Goal: Transaction & Acquisition: Purchase product/service

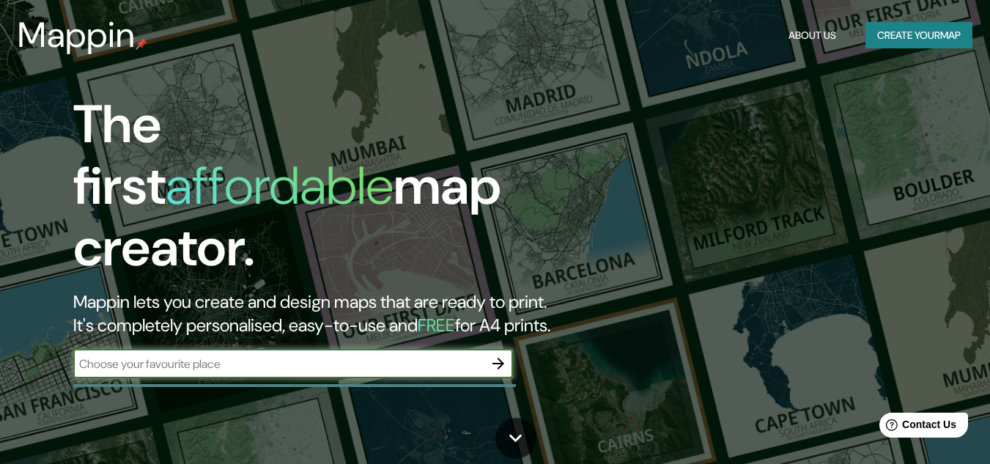
click at [442, 355] on input "text" at bounding box center [278, 363] width 410 height 17
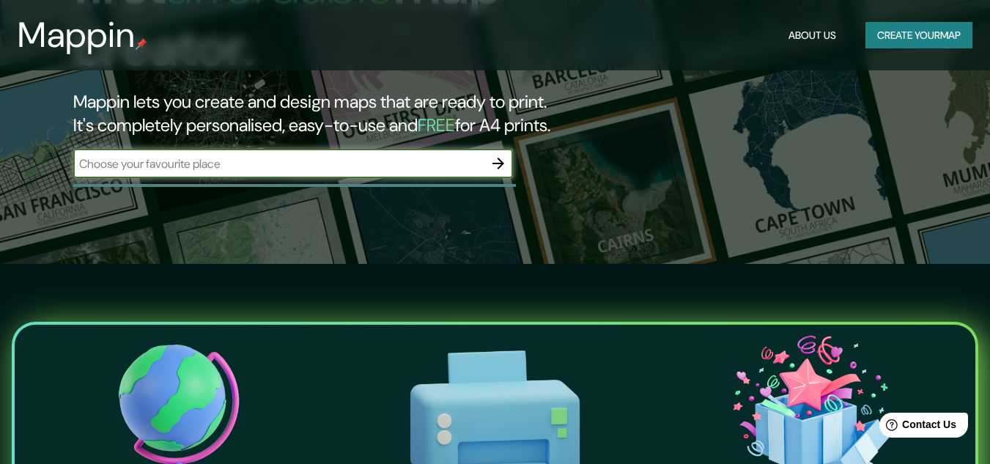
scroll to position [81, 0]
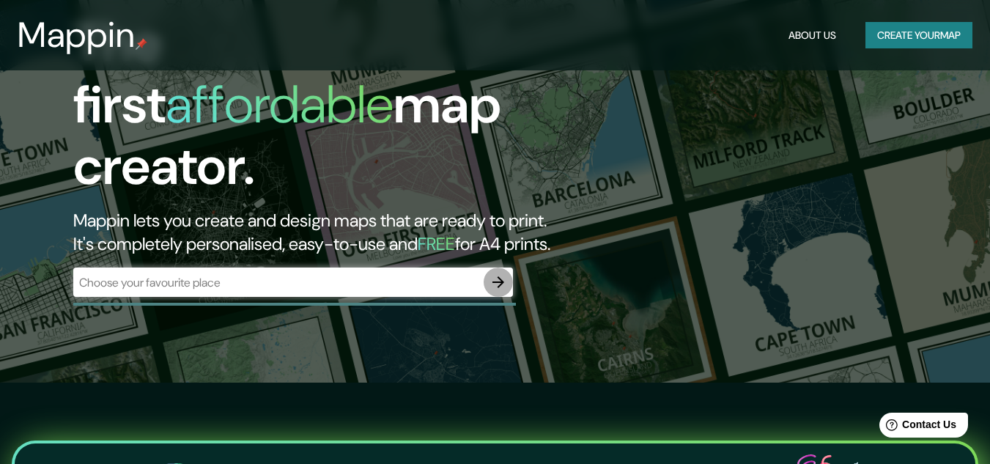
click at [499, 273] on icon "button" at bounding box center [498, 282] width 18 height 18
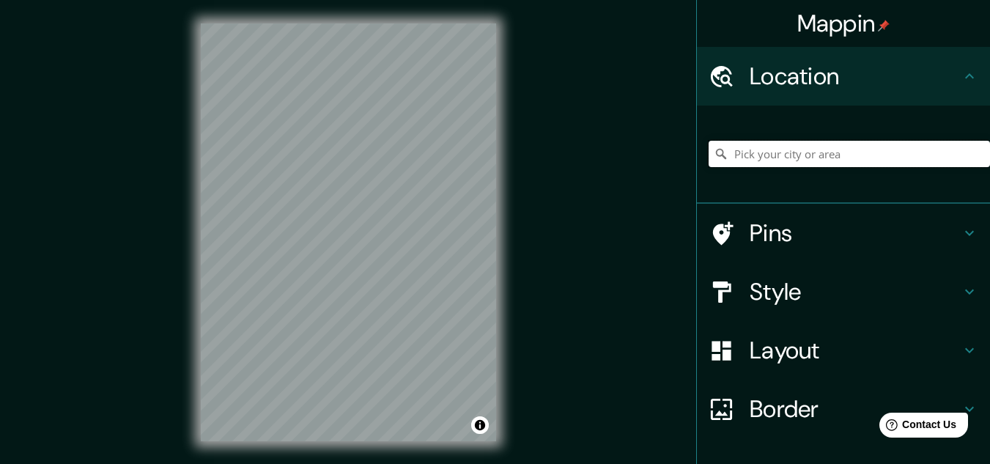
click at [760, 155] on input "Pick your city or area" at bounding box center [848, 154] width 281 height 26
type input "z"
type input "l"
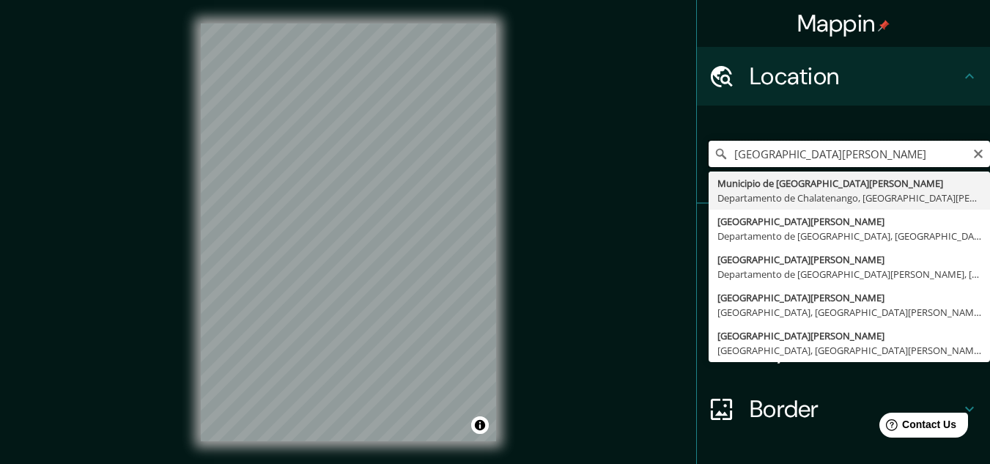
click at [809, 156] on input "[GEOGRAPHIC_DATA][PERSON_NAME]" at bounding box center [848, 154] width 281 height 26
click at [804, 154] on input "[GEOGRAPHIC_DATA][PERSON_NAME]" at bounding box center [848, 154] width 281 height 26
click at [868, 157] on input "zona 1Municipio de [GEOGRAPHIC_DATA][PERSON_NAME], [GEOGRAPHIC_DATA], [GEOGRAPH…" at bounding box center [848, 154] width 281 height 26
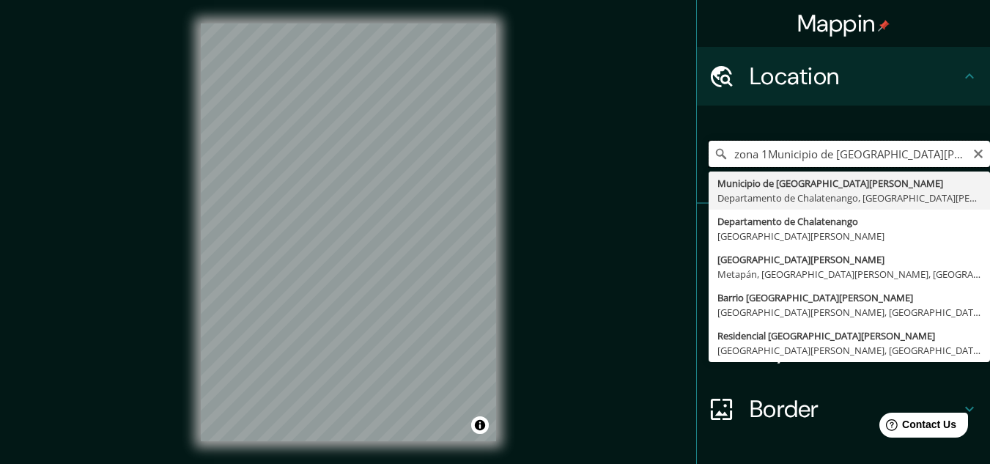
click at [868, 157] on input "zona 1Municipio de [GEOGRAPHIC_DATA][PERSON_NAME], [GEOGRAPHIC_DATA], [GEOGRAPH…" at bounding box center [848, 154] width 281 height 26
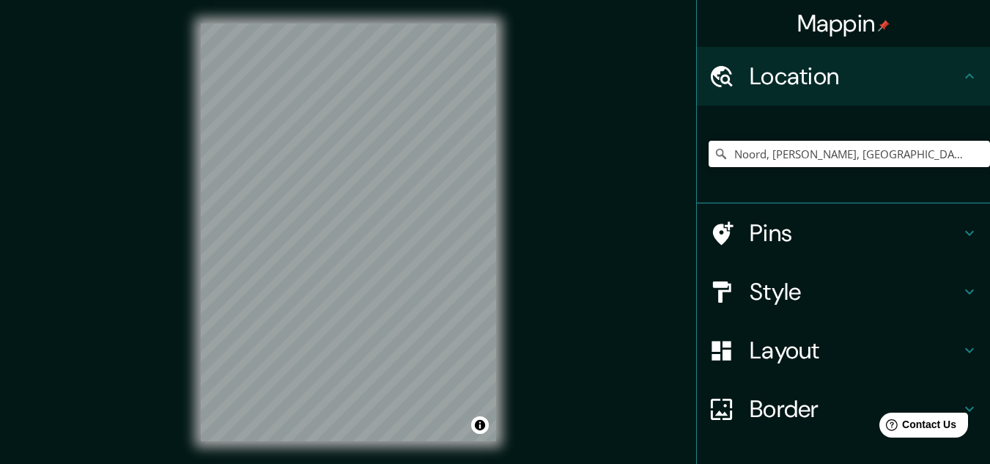
click at [796, 154] on input "Noord, [PERSON_NAME], [GEOGRAPHIC_DATA], [GEOGRAPHIC_DATA]" at bounding box center [848, 154] width 281 height 26
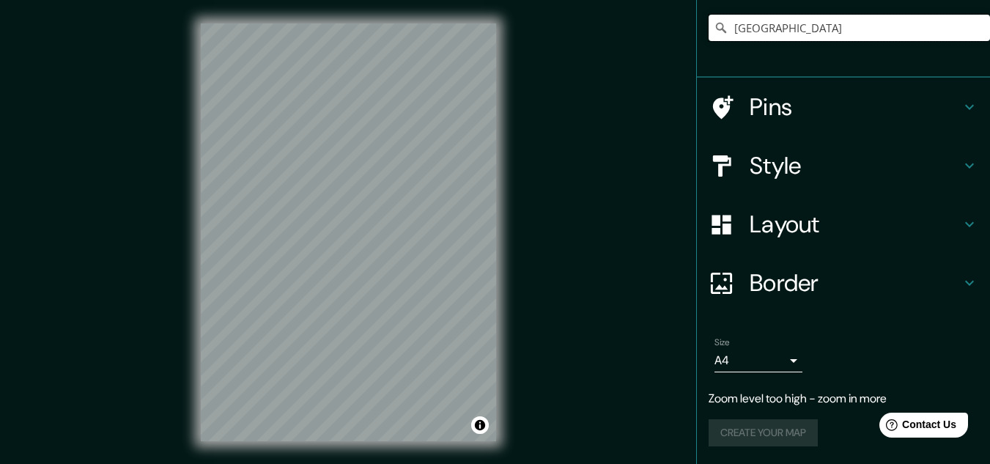
scroll to position [53, 0]
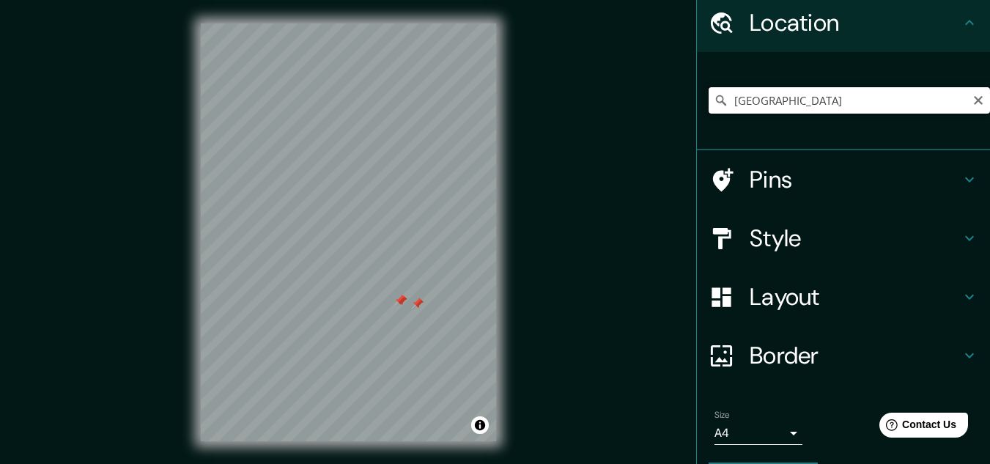
click at [793, 91] on input "[GEOGRAPHIC_DATA]" at bounding box center [848, 100] width 281 height 26
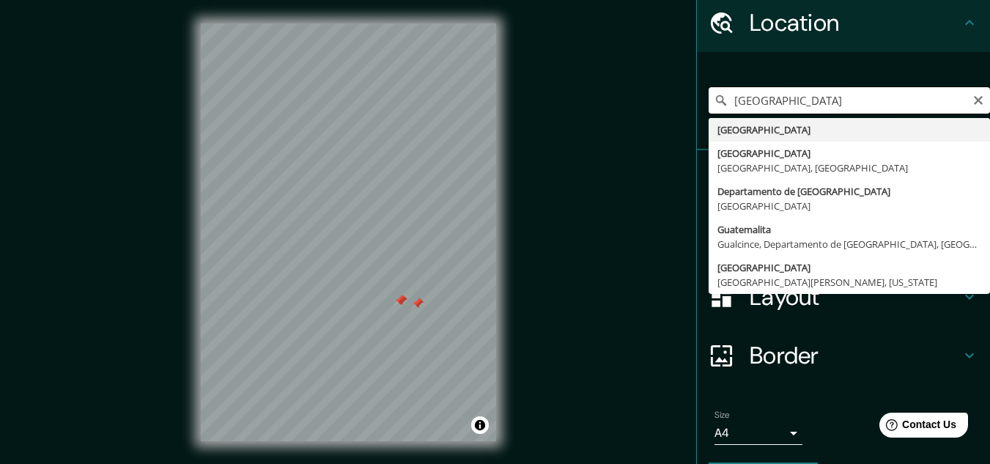
click at [793, 91] on input "[GEOGRAPHIC_DATA]" at bounding box center [848, 100] width 281 height 26
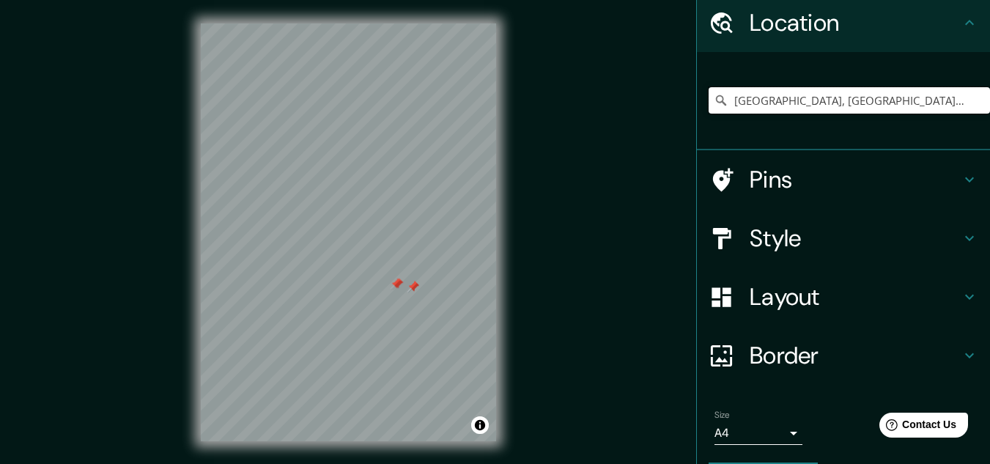
scroll to position [0, 0]
click at [122, 305] on div "Mappin Location [GEOGRAPHIC_DATA], [GEOGRAPHIC_DATA], [GEOGRAPHIC_DATA] Pins St…" at bounding box center [495, 244] width 990 height 488
click at [799, 95] on input "[GEOGRAPHIC_DATA], [GEOGRAPHIC_DATA], [GEOGRAPHIC_DATA]" at bounding box center [848, 100] width 281 height 26
drag, startPoint x: 838, startPoint y: 104, endPoint x: 1000, endPoint y: 99, distance: 162.0
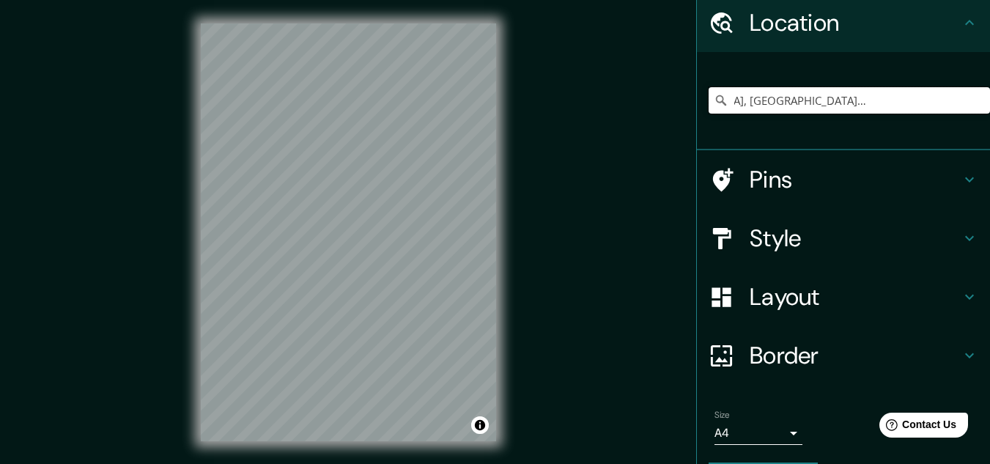
click at [989, 99] on html "Mappin Location [GEOGRAPHIC_DATA], [GEOGRAPHIC_DATA], [GEOGRAPHIC_DATA] Pins St…" at bounding box center [495, 232] width 990 height 464
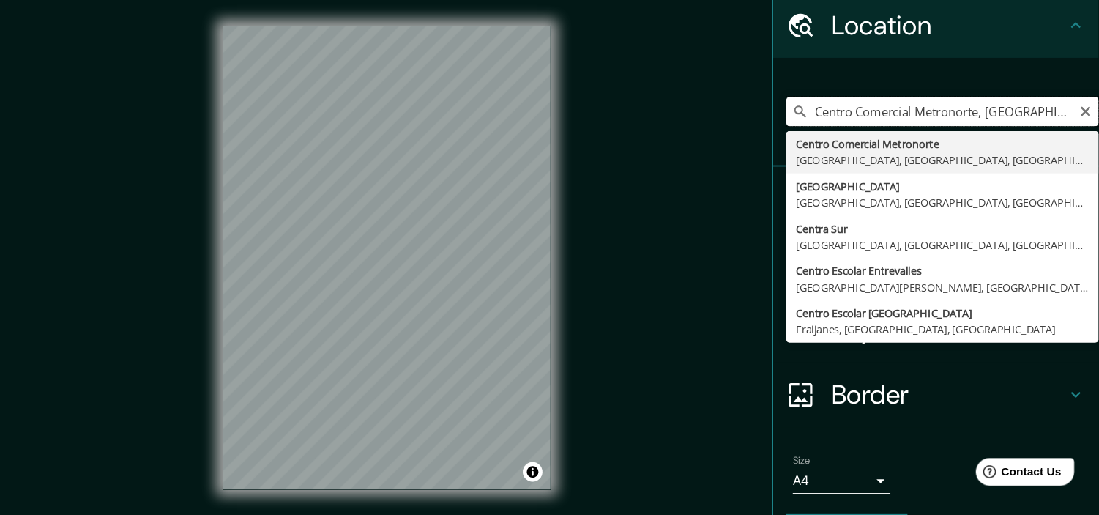
scroll to position [0, 0]
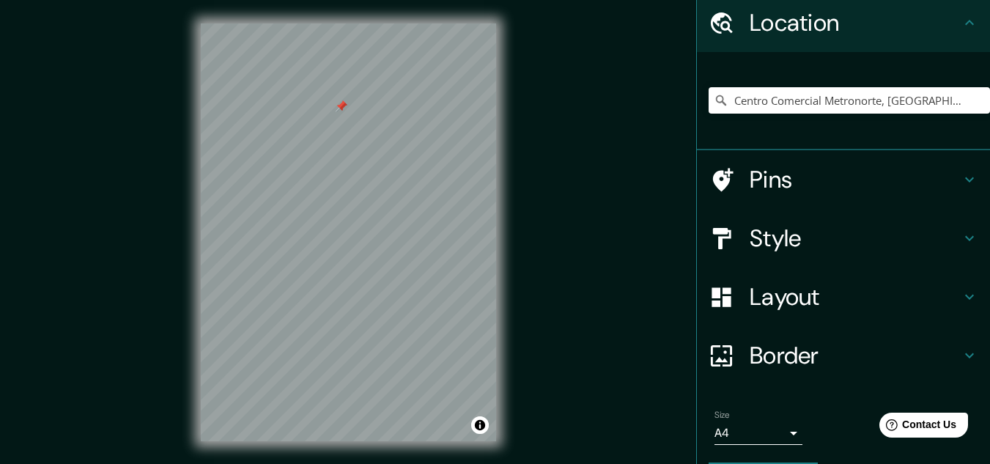
drag, startPoint x: 638, startPoint y: 169, endPoint x: 628, endPoint y: 211, distance: 42.8
click at [628, 213] on div "Mappin Location [GEOGRAPHIC_DATA], [GEOGRAPHIC_DATA], [GEOGRAPHIC_DATA], [GEOGR…" at bounding box center [495, 244] width 990 height 488
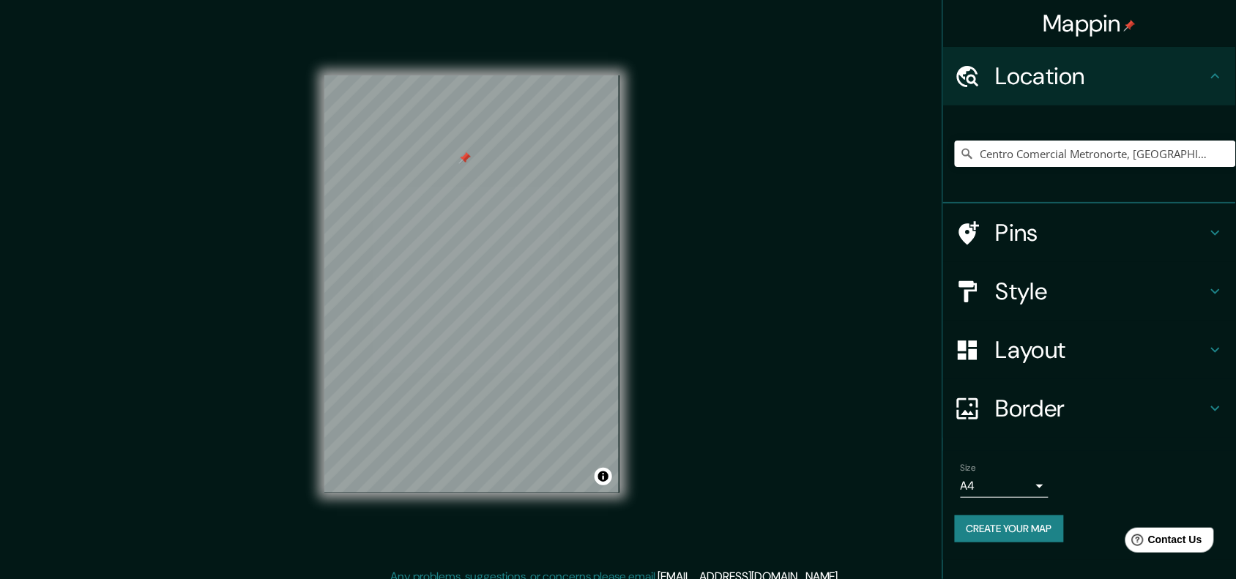
drag, startPoint x: 628, startPoint y: 211, endPoint x: 785, endPoint y: 264, distance: 165.4
click at [785, 264] on div "Mappin Location [GEOGRAPHIC_DATA], [GEOGRAPHIC_DATA], [GEOGRAPHIC_DATA], [GEOGR…" at bounding box center [618, 296] width 1236 height 592
click at [167, 452] on div "Mappin Location [GEOGRAPHIC_DATA], [GEOGRAPHIC_DATA], [GEOGRAPHIC_DATA], [GEOGR…" at bounding box center [618, 296] width 1236 height 592
click at [462, 463] on html "Mappin Location [GEOGRAPHIC_DATA], [GEOGRAPHIC_DATA], [GEOGRAPHIC_DATA], [GEOGR…" at bounding box center [618, 289] width 1236 height 579
click at [240, 463] on html "Mappin Location [GEOGRAPHIC_DATA], [GEOGRAPHIC_DATA], [GEOGRAPHIC_DATA], [GEOGR…" at bounding box center [618, 289] width 1236 height 579
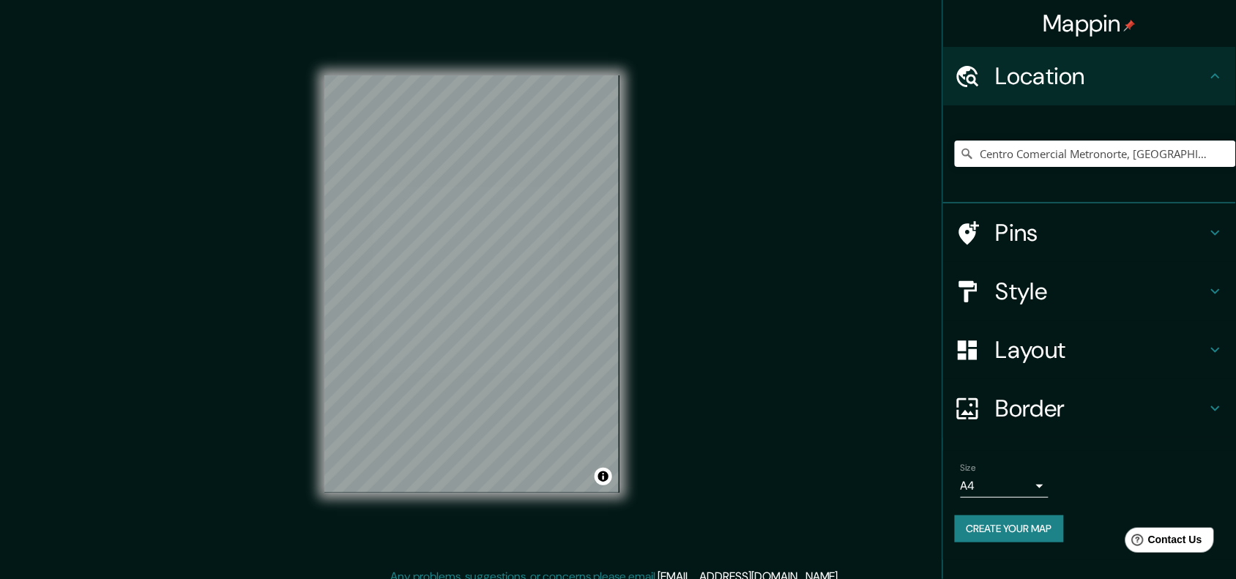
click at [222, 463] on html "Mappin Location [GEOGRAPHIC_DATA], [GEOGRAPHIC_DATA], [GEOGRAPHIC_DATA], [GEOGR…" at bounding box center [618, 289] width 1236 height 579
click at [128, 385] on div "Mappin Location [GEOGRAPHIC_DATA], [GEOGRAPHIC_DATA], [GEOGRAPHIC_DATA], [GEOGR…" at bounding box center [618, 296] width 1236 height 592
click at [216, 149] on div "Mappin Location [GEOGRAPHIC_DATA], [GEOGRAPHIC_DATA], [GEOGRAPHIC_DATA], [GEOGR…" at bounding box center [618, 296] width 1236 height 592
click at [190, 119] on div "Mappin Location [GEOGRAPHIC_DATA], [GEOGRAPHIC_DATA], [GEOGRAPHIC_DATA], [GEOGR…" at bounding box center [618, 296] width 1236 height 592
drag, startPoint x: 1132, startPoint y: 152, endPoint x: 806, endPoint y: 166, distance: 327.0
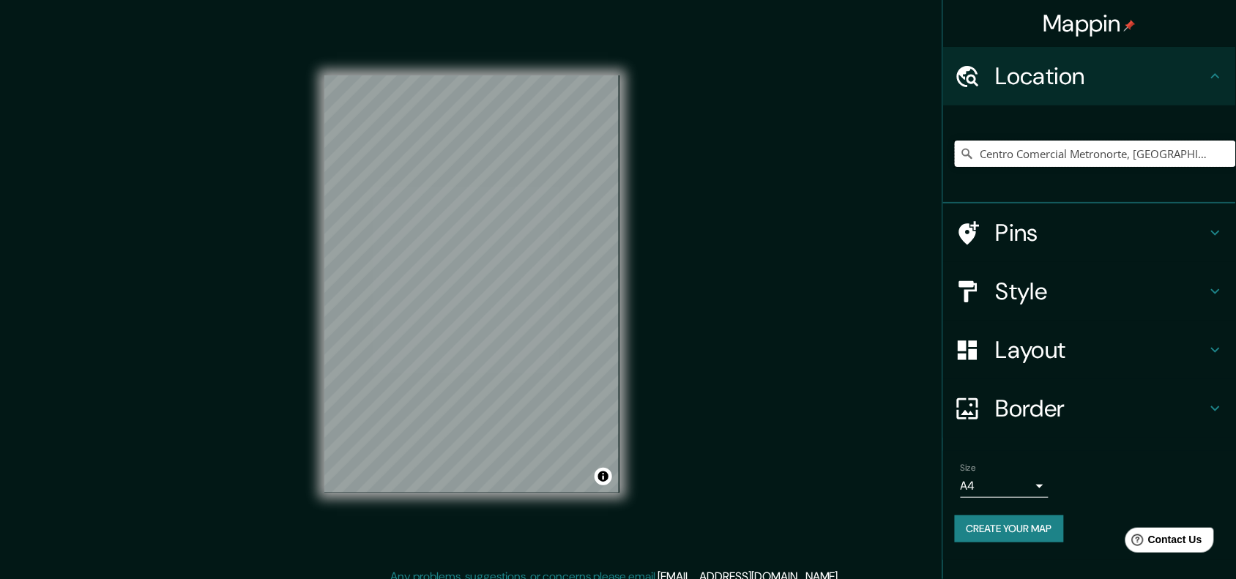
click at [806, 166] on div "Mappin Location [GEOGRAPHIC_DATA], [GEOGRAPHIC_DATA], [GEOGRAPHIC_DATA], [GEOGR…" at bounding box center [618, 296] width 1236 height 592
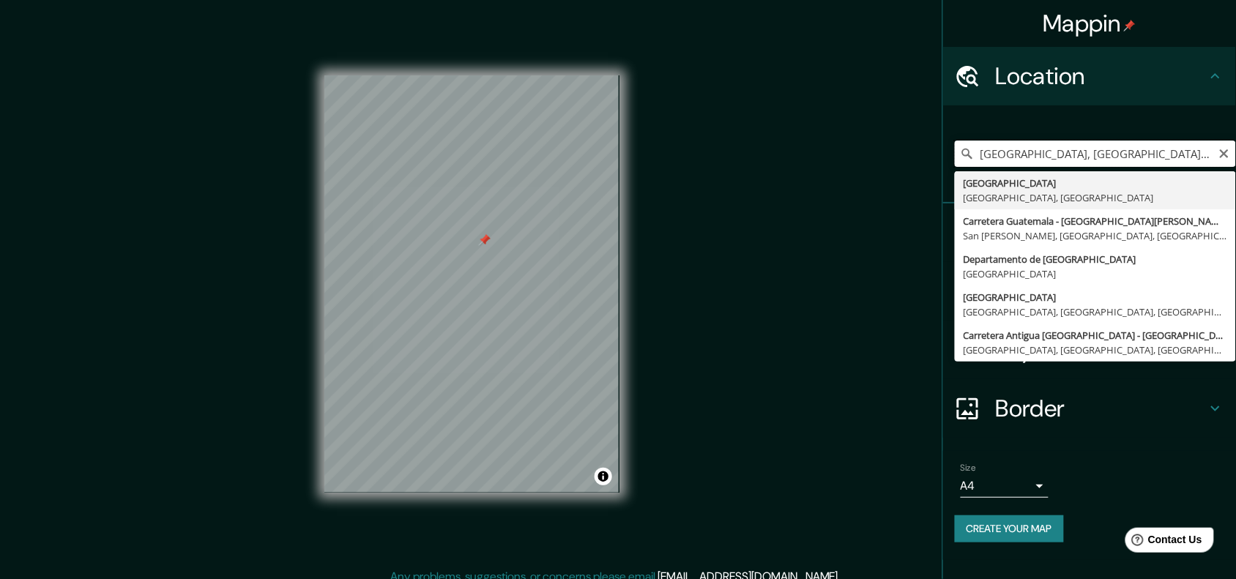
type input "[GEOGRAPHIC_DATA], [GEOGRAPHIC_DATA], [GEOGRAPHIC_DATA]"
